Goal: Task Accomplishment & Management: Complete application form

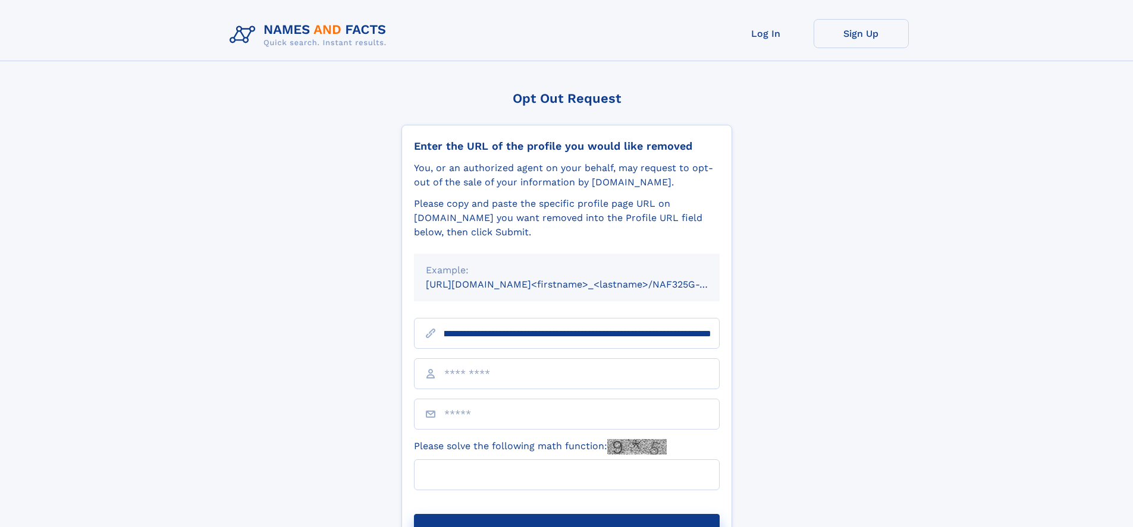
scroll to position [0, 166]
type input "**********"
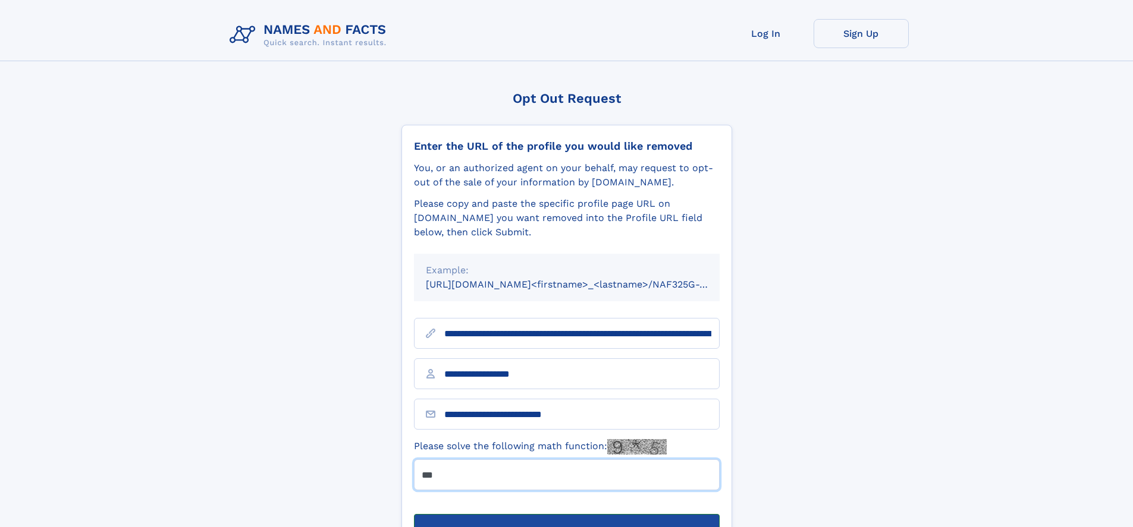
type input "***"
click at [566, 514] on button "Submit Opt Out Request" at bounding box center [567, 533] width 306 height 38
